Goal: Information Seeking & Learning: Learn about a topic

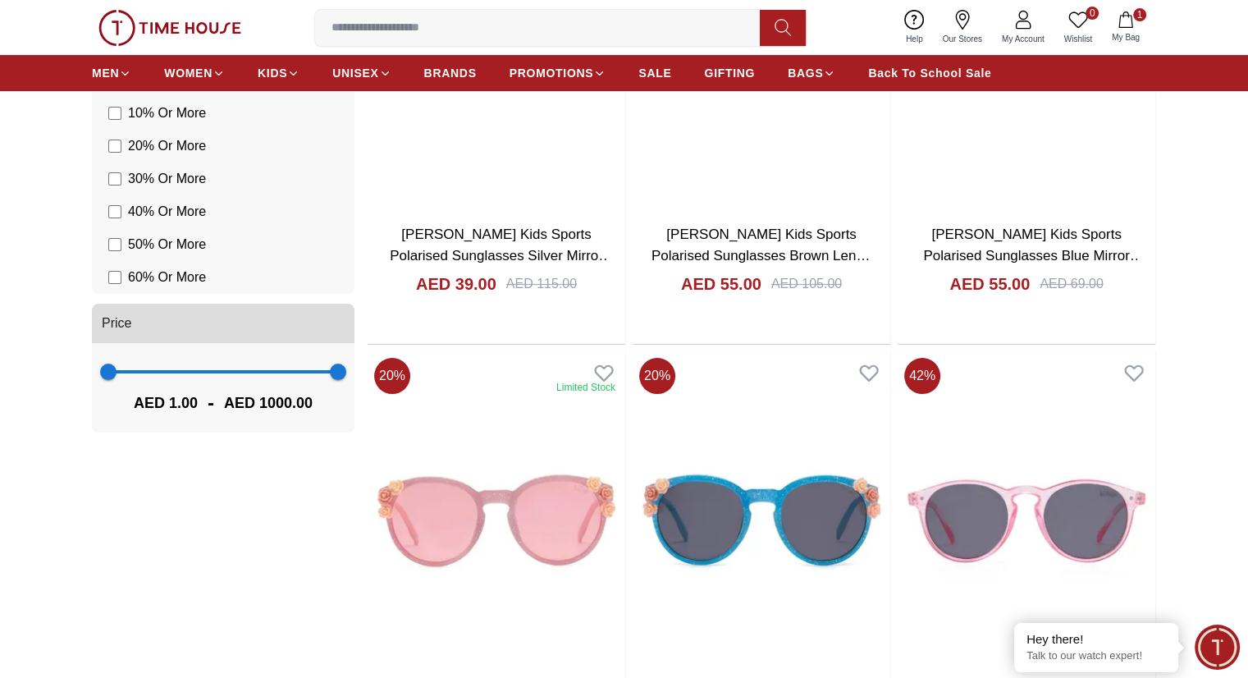
scroll to position [410, 0]
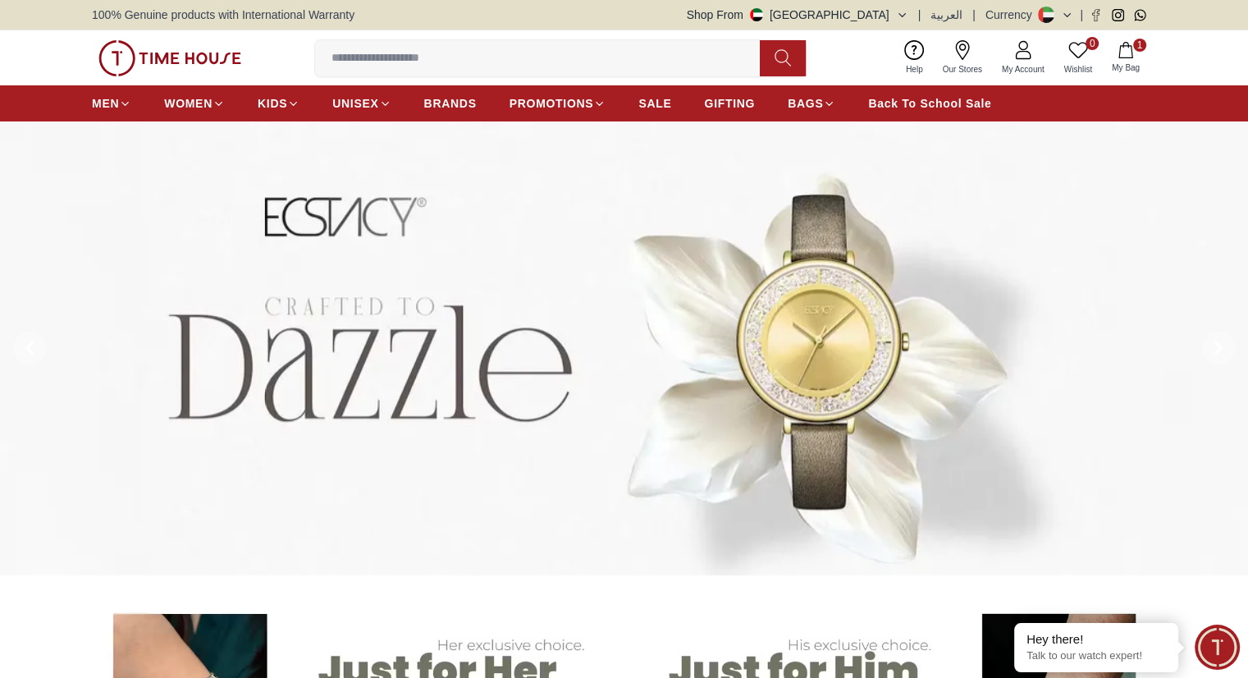
click at [642, 46] on input at bounding box center [544, 58] width 458 height 33
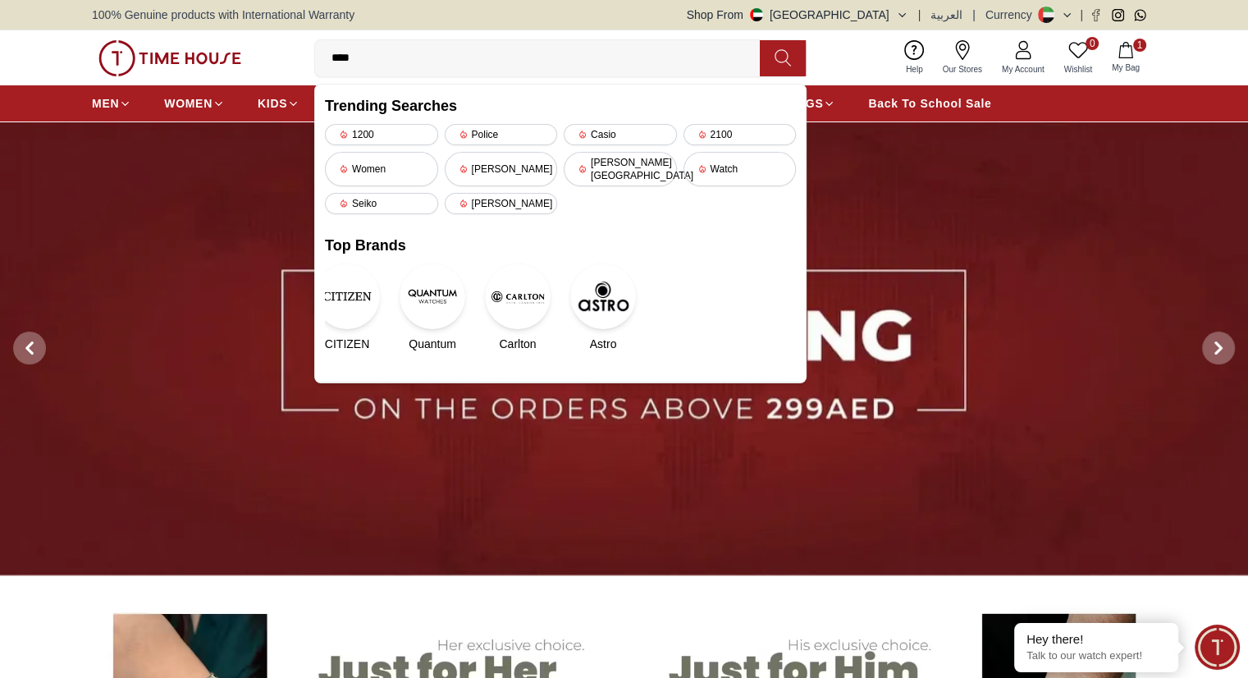
type input "*****"
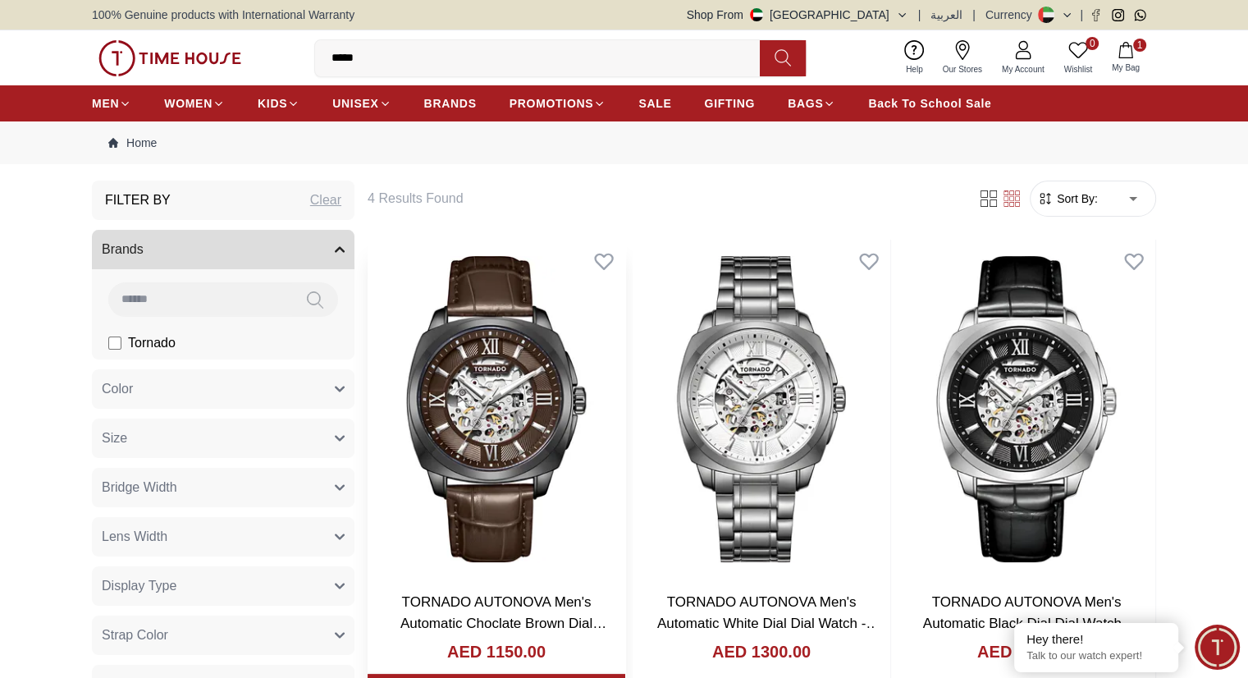
click at [511, 592] on h3 "TORNADO AUTONOVA Men's Automatic Choclate Brown Dial Watch - T7316-XLDD" at bounding box center [496, 613] width 225 height 42
click at [512, 592] on h3 "TORNADO AUTONOVA Men's Automatic Choclate Brown Dial Watch - T7316-XLDD" at bounding box center [496, 613] width 225 height 42
click at [515, 594] on link "TORNADO AUTONOVA Men's Automatic Choclate Brown Dial Watch - T7316-XLDD" at bounding box center [504, 622] width 206 height 57
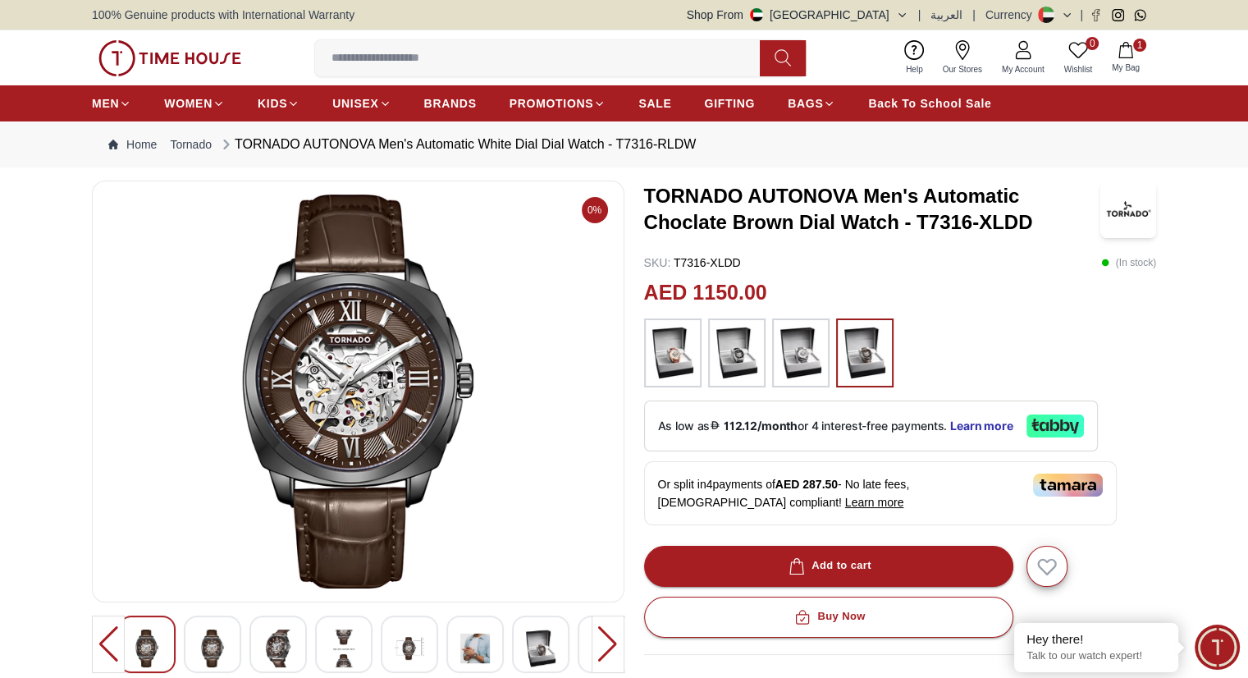
click at [689, 332] on img at bounding box center [673, 353] width 41 height 53
click at [732, 337] on img at bounding box center [737, 353] width 41 height 53
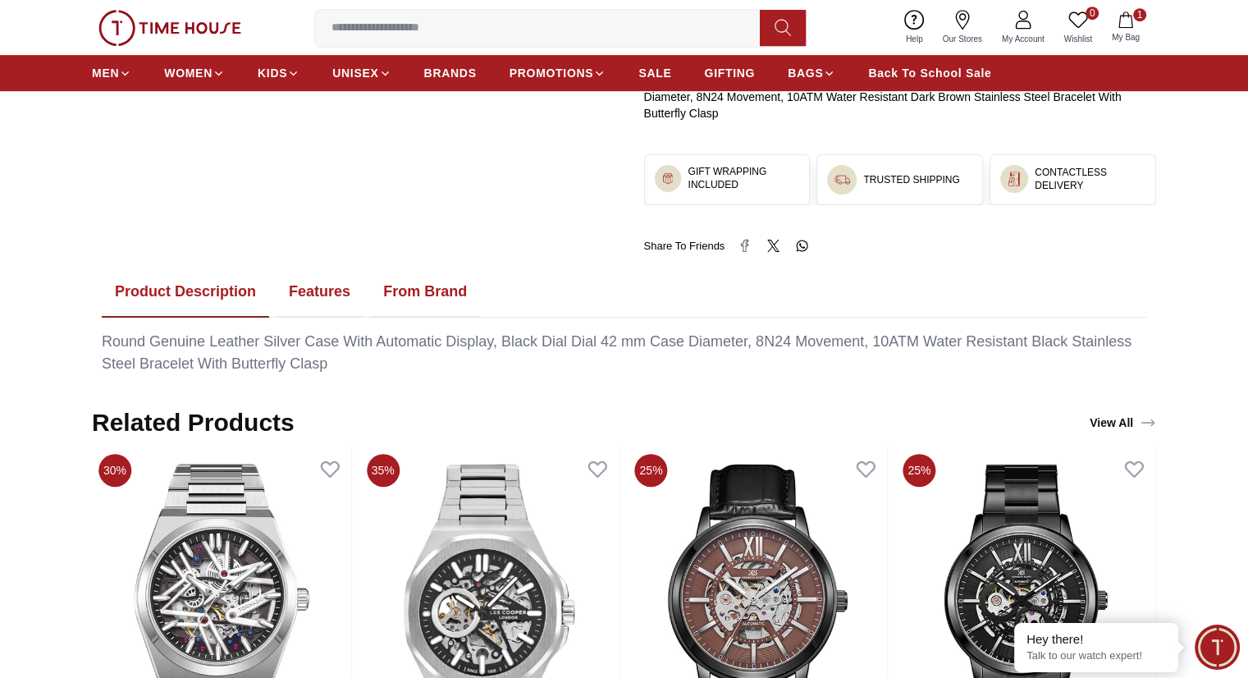
scroll to position [821, 0]
